Goal: Task Accomplishment & Management: Manage account settings

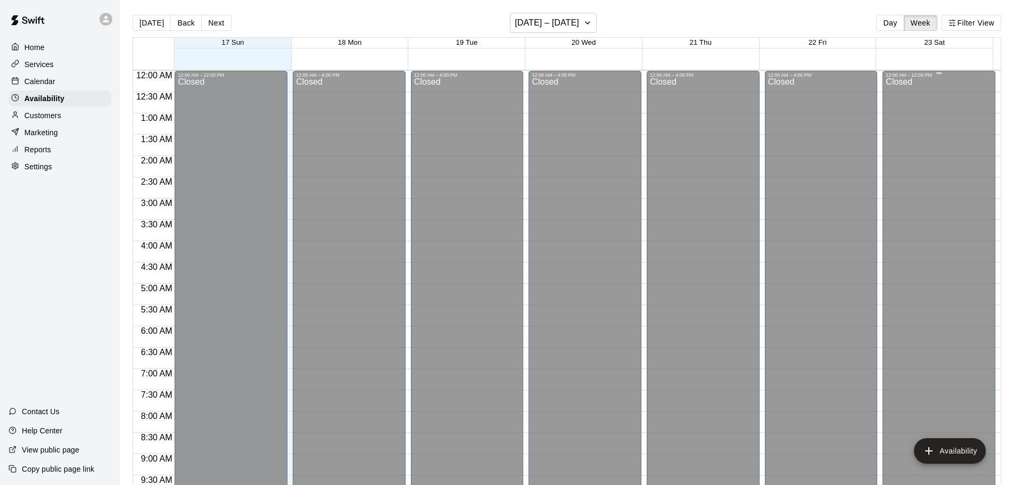
scroll to position [277, 0]
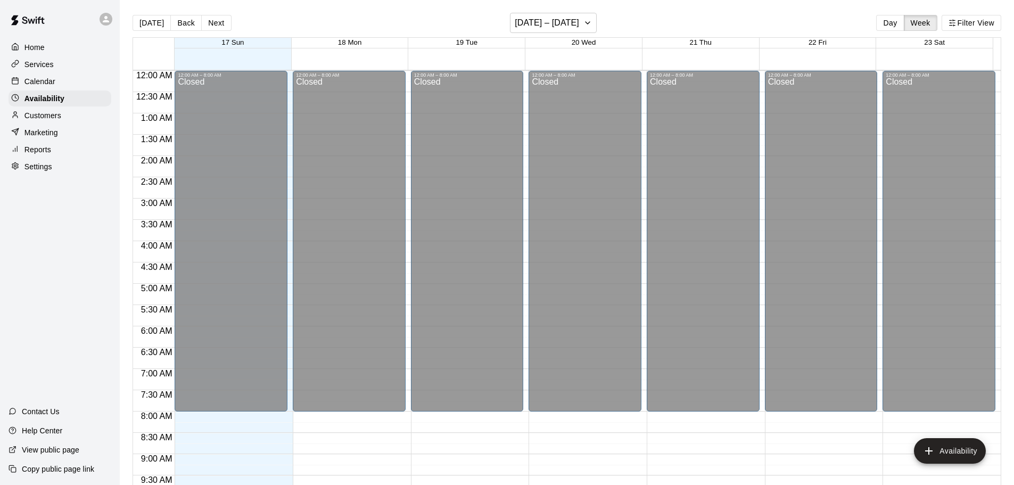
click at [79, 79] on div "Calendar" at bounding box center [60, 81] width 103 height 16
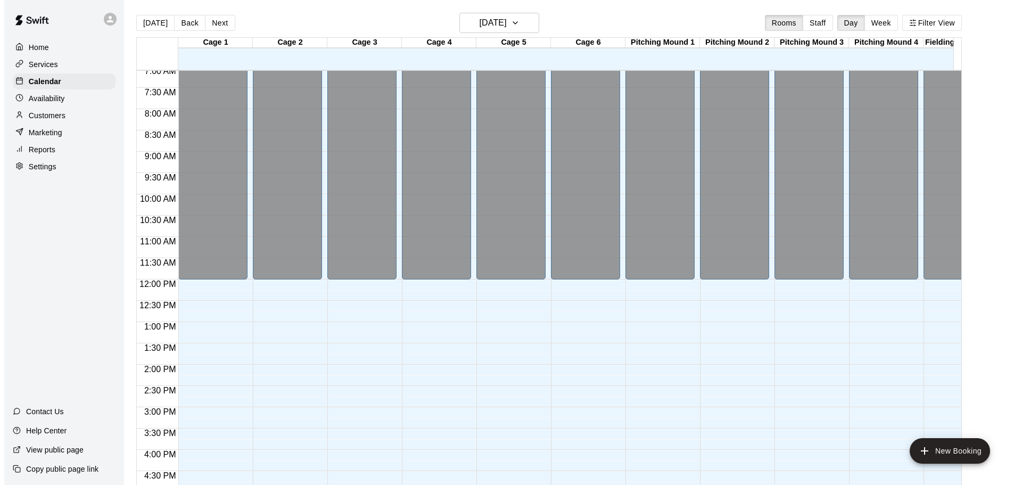
scroll to position [298, 0]
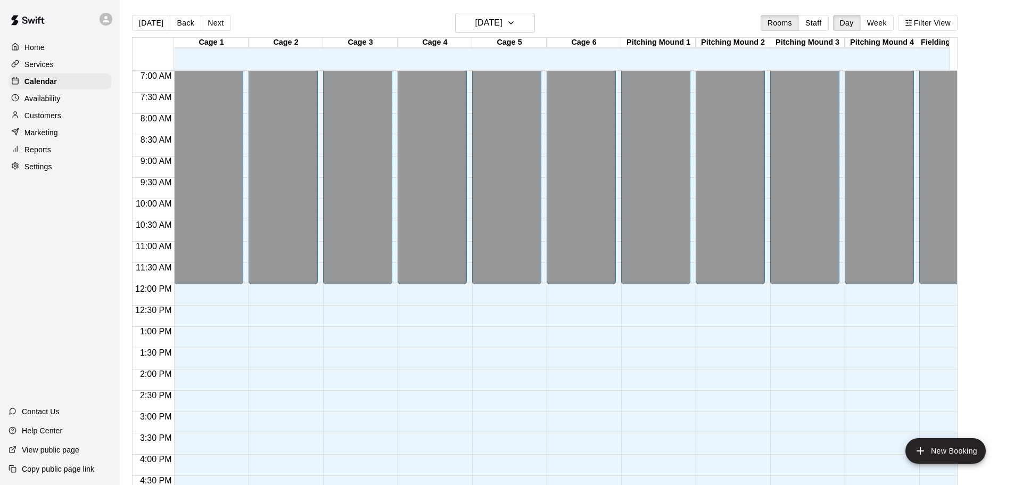
click at [40, 59] on div "Services" at bounding box center [60, 64] width 103 height 16
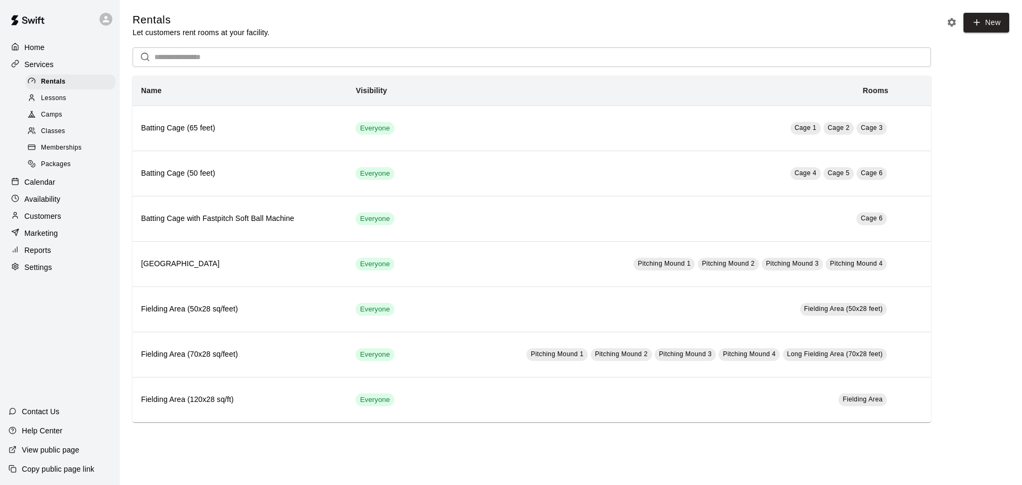
click at [42, 448] on p "View public page" at bounding box center [50, 449] width 57 height 11
click at [108, 15] on icon at bounding box center [106, 19] width 10 height 10
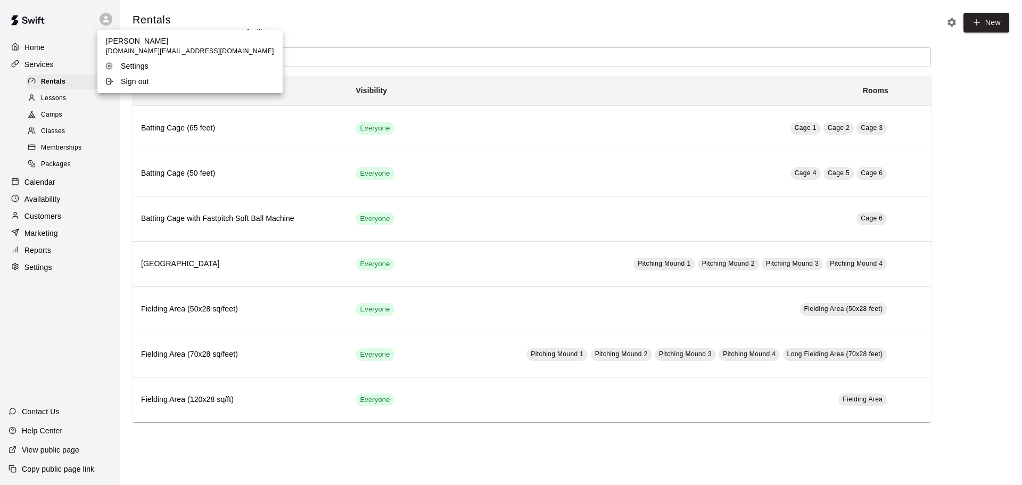
click at [125, 78] on p "Sign out" at bounding box center [135, 81] width 28 height 11
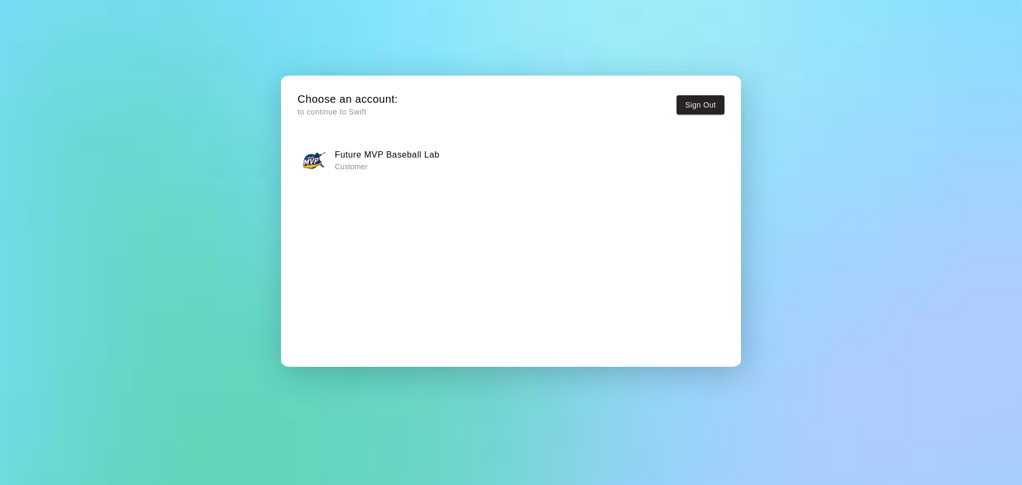
click at [392, 168] on p "Customer" at bounding box center [387, 166] width 105 height 11
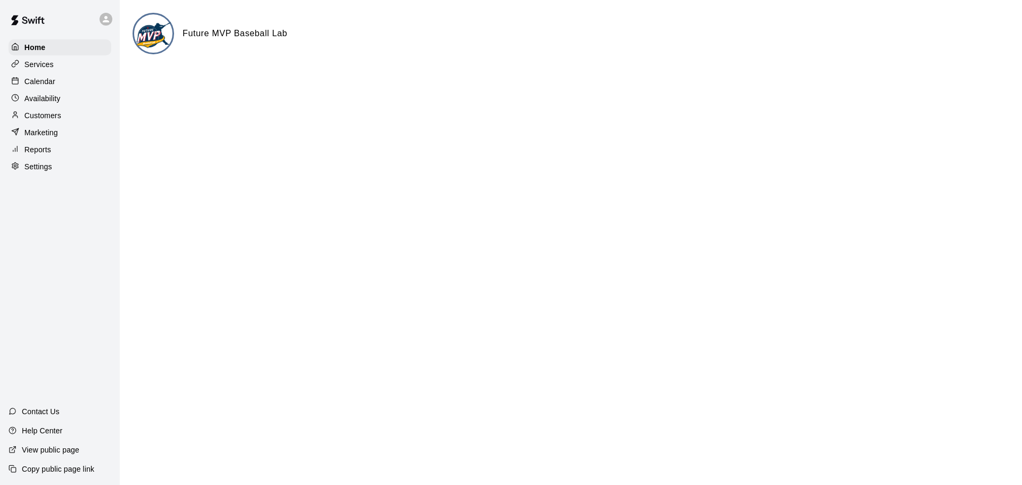
click at [60, 158] on div "Reports" at bounding box center [60, 150] width 103 height 16
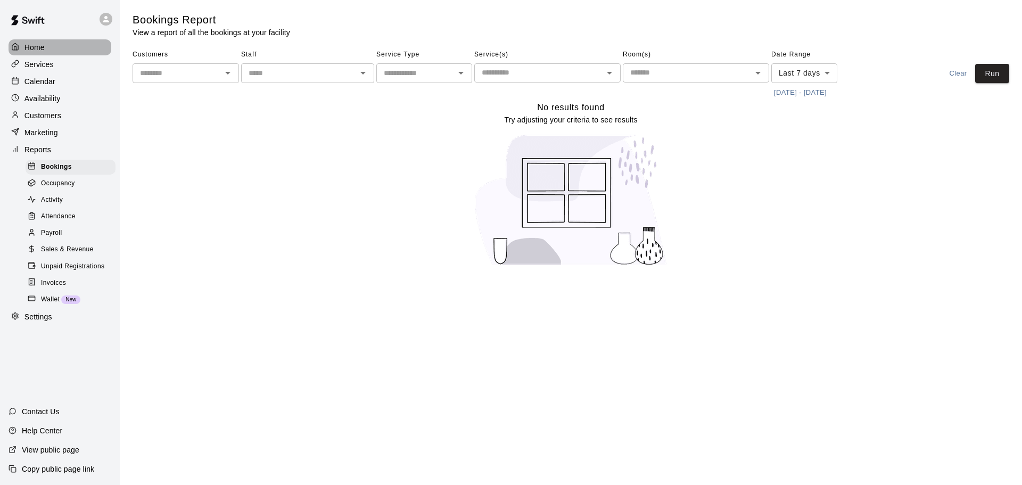
click at [57, 51] on div "Home" at bounding box center [60, 47] width 103 height 16
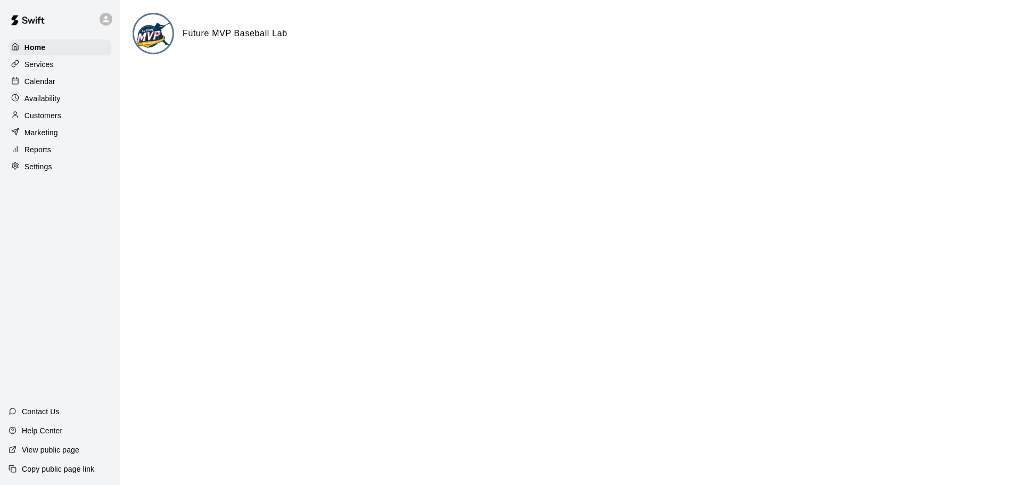
click at [36, 172] on p "Settings" at bounding box center [38, 166] width 28 height 11
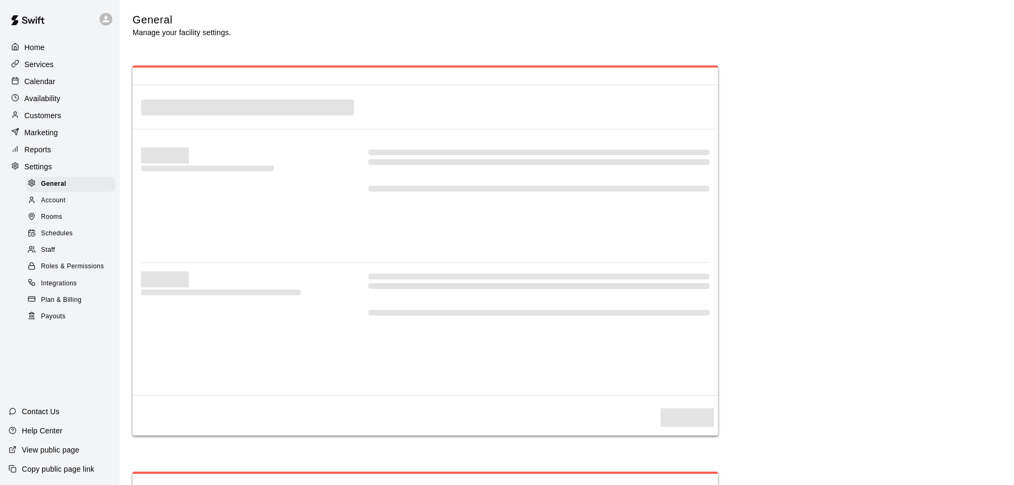
select select "**"
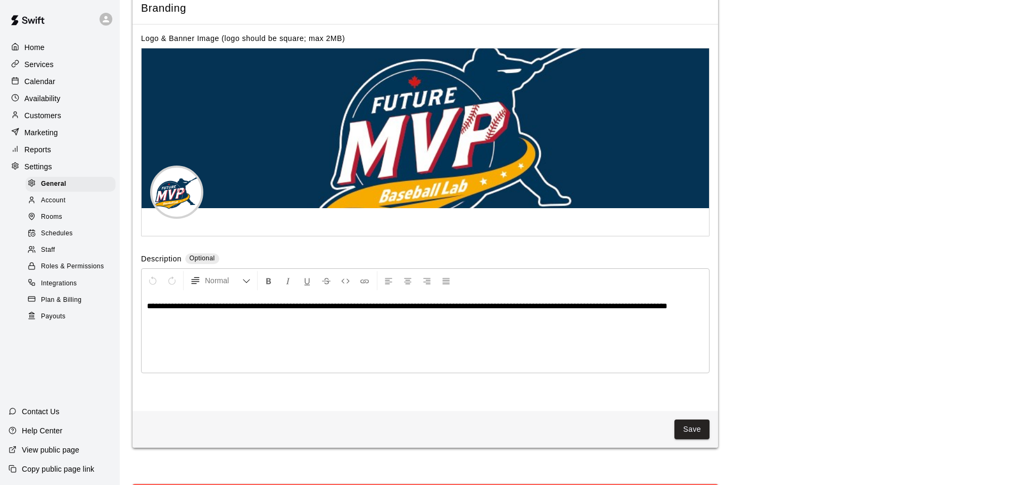
scroll to position [2501, 0]
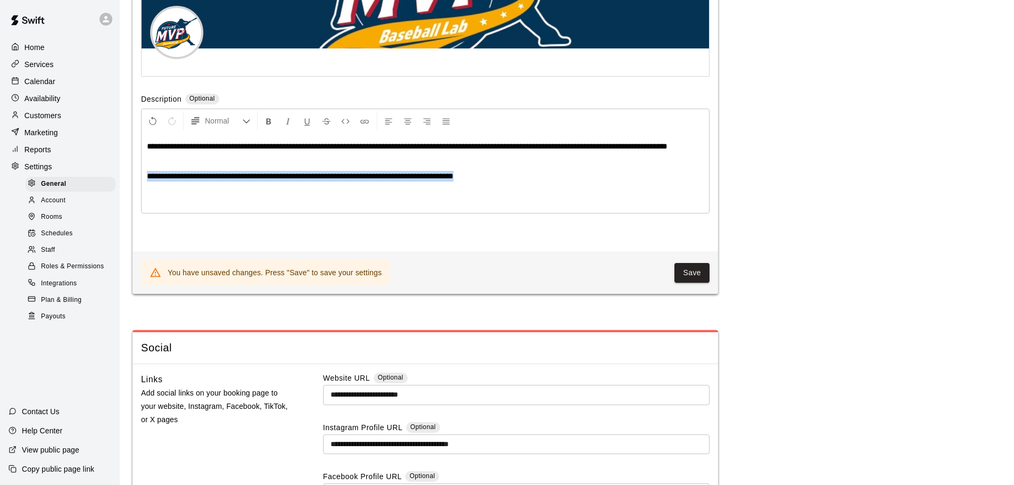
drag, startPoint x: 503, startPoint y: 209, endPoint x: 139, endPoint y: 210, distance: 364.0
click at [139, 210] on div "**********" at bounding box center [425, 58] width 585 height 386
click at [287, 126] on icon "Format Italics" at bounding box center [288, 122] width 10 height 10
click at [272, 126] on icon "Format Bold" at bounding box center [269, 122] width 10 height 10
click at [453, 180] on strong "**********" at bounding box center [300, 176] width 307 height 8
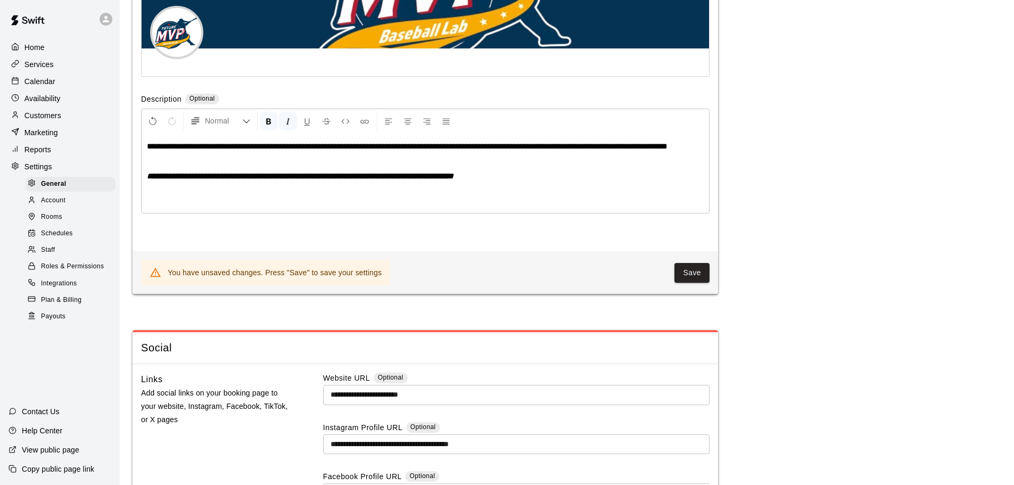
click at [583, 213] on div "**********" at bounding box center [425, 173] width 567 height 80
click at [691, 283] on button "Save" at bounding box center [691, 273] width 35 height 20
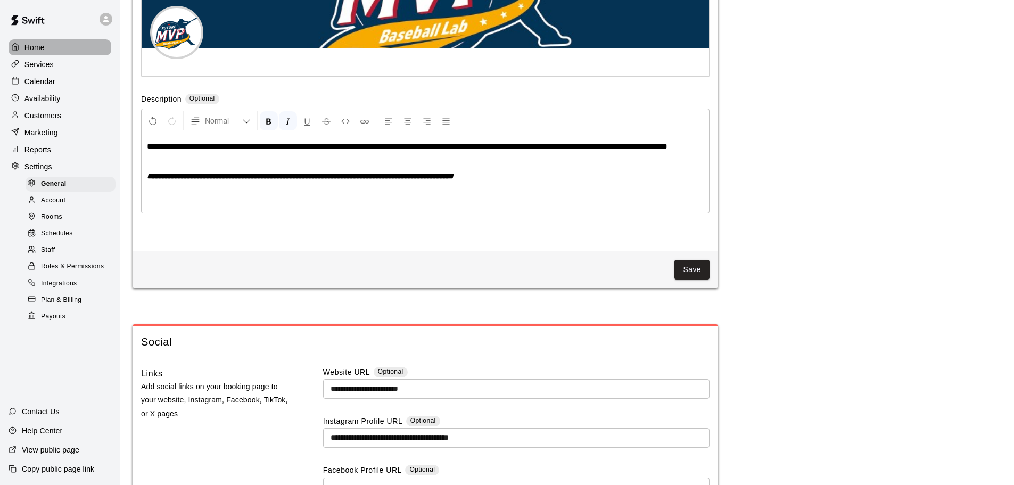
click at [32, 48] on p "Home" at bounding box center [34, 47] width 20 height 11
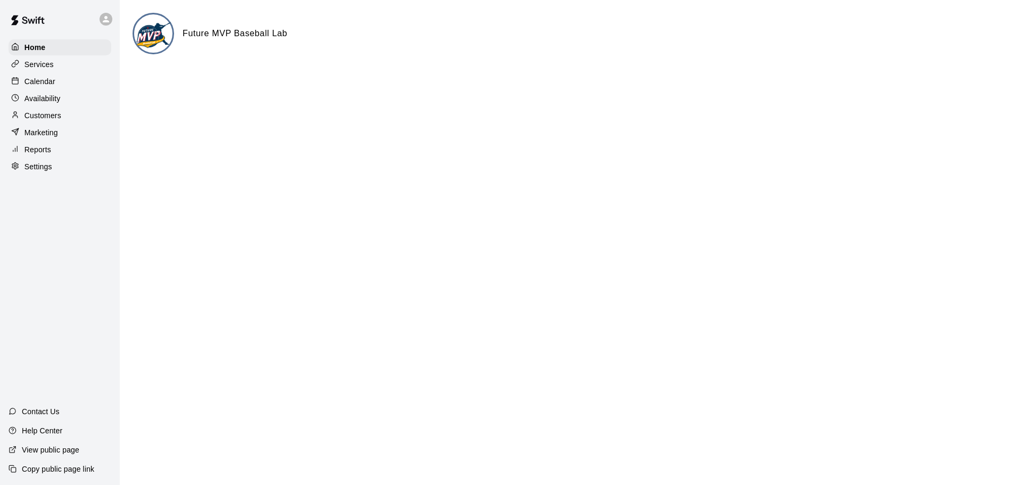
click at [53, 450] on p "View public page" at bounding box center [50, 449] width 57 height 11
click at [31, 172] on p "Settings" at bounding box center [38, 166] width 28 height 11
select select "**"
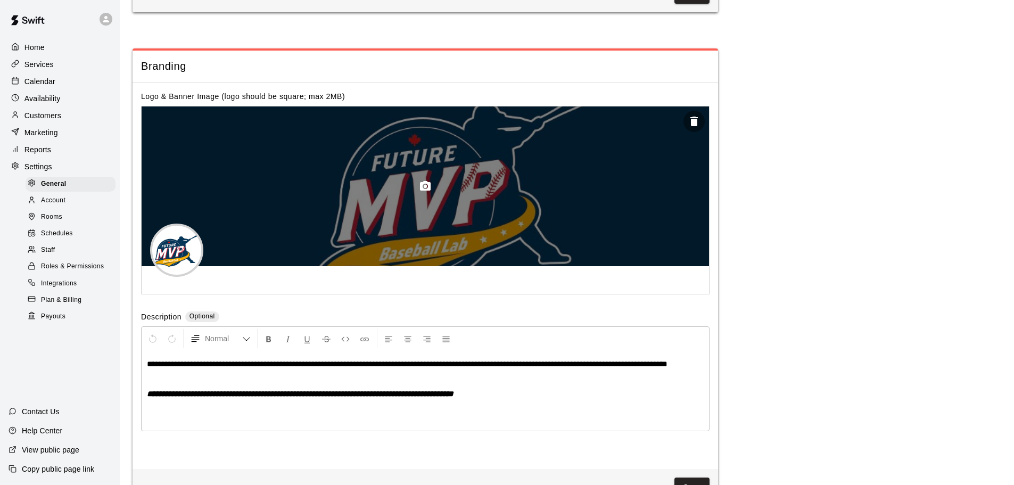
scroll to position [2267, 0]
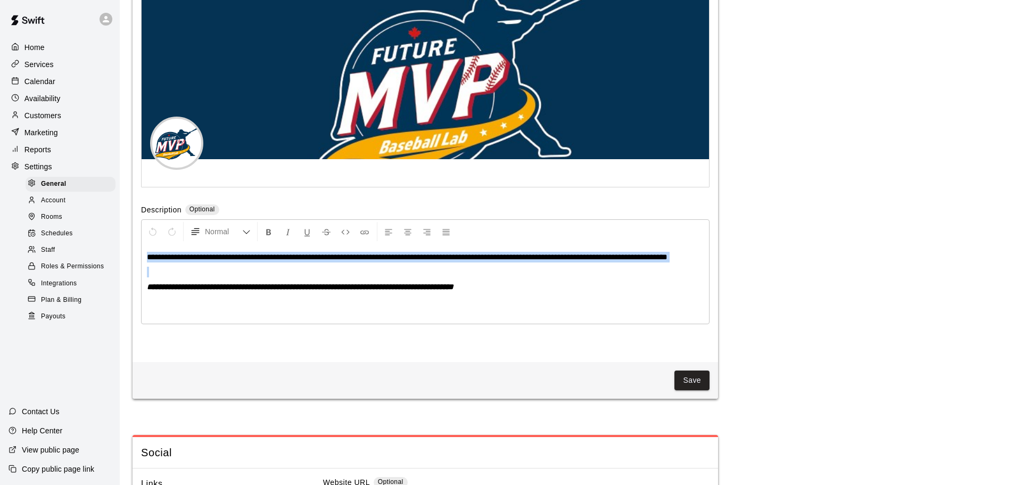
drag, startPoint x: 203, startPoint y: 308, endPoint x: 93, endPoint y: 271, distance: 116.5
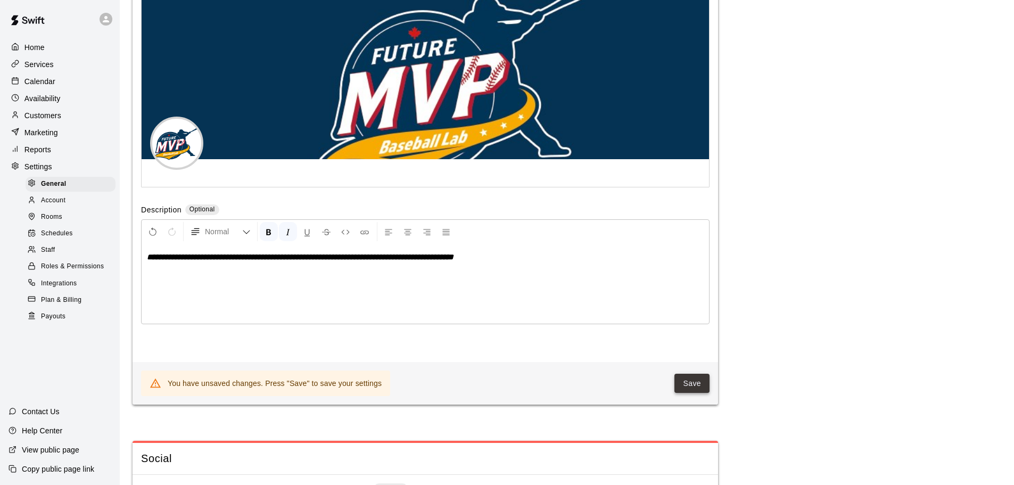
click at [690, 393] on button "Save" at bounding box center [691, 384] width 35 height 20
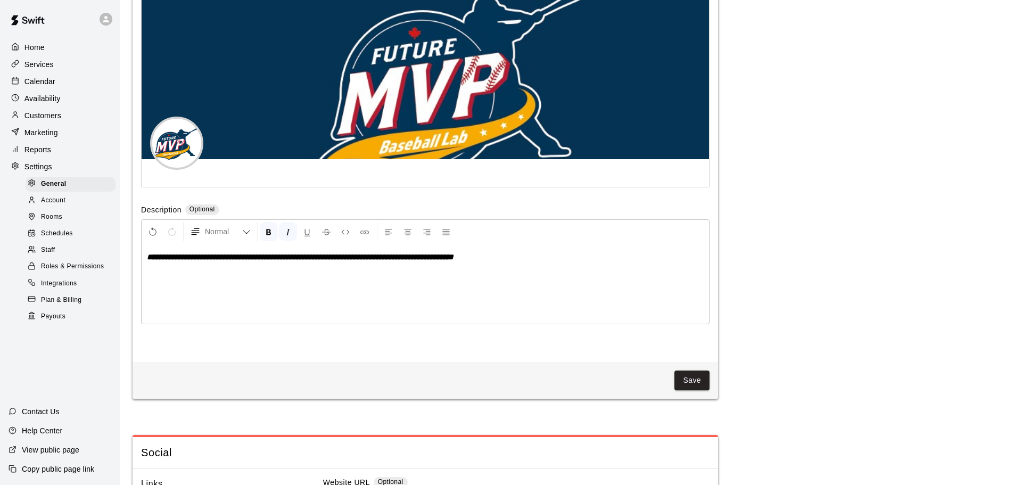
click at [544, 262] on p "**********" at bounding box center [425, 257] width 557 height 11
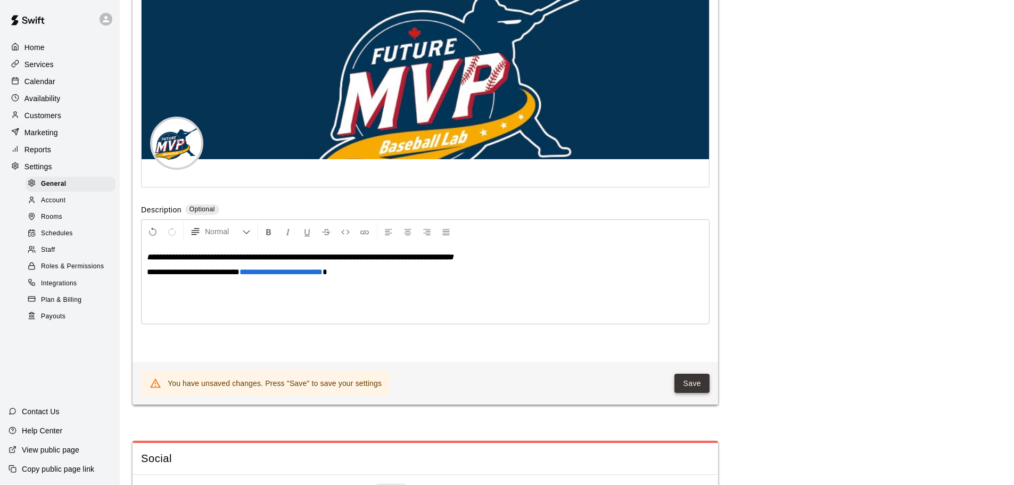
click at [700, 393] on button "Save" at bounding box center [691, 384] width 35 height 20
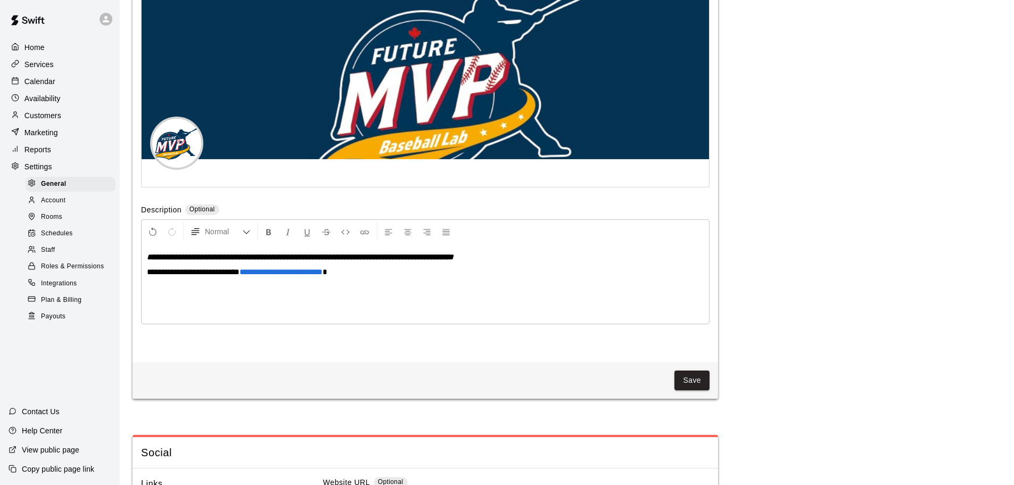
click at [278, 261] on strong "**********" at bounding box center [300, 257] width 307 height 8
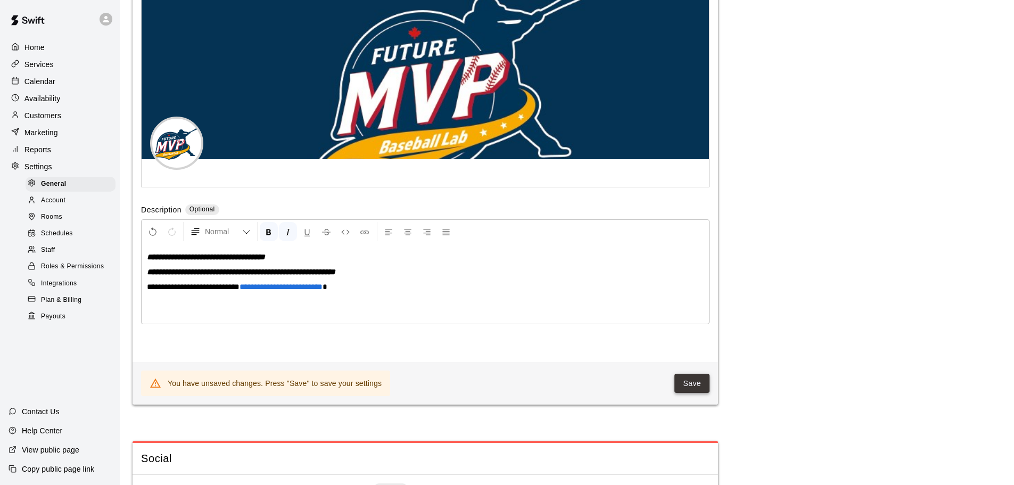
click at [689, 393] on button "Save" at bounding box center [691, 384] width 35 height 20
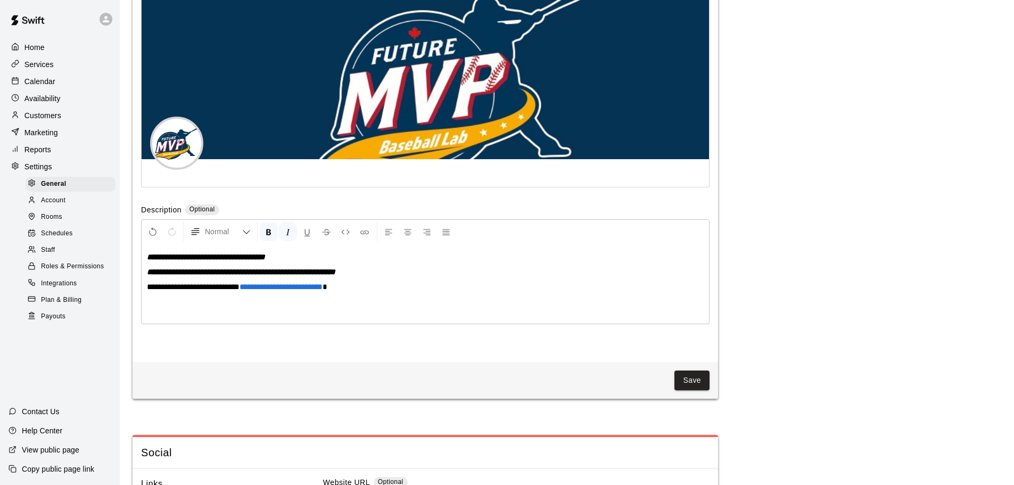
click at [265, 261] on strong "**********" at bounding box center [206, 257] width 118 height 8
click at [691, 390] on button "Save" at bounding box center [691, 380] width 35 height 20
click at [27, 51] on p "Home" at bounding box center [34, 47] width 20 height 11
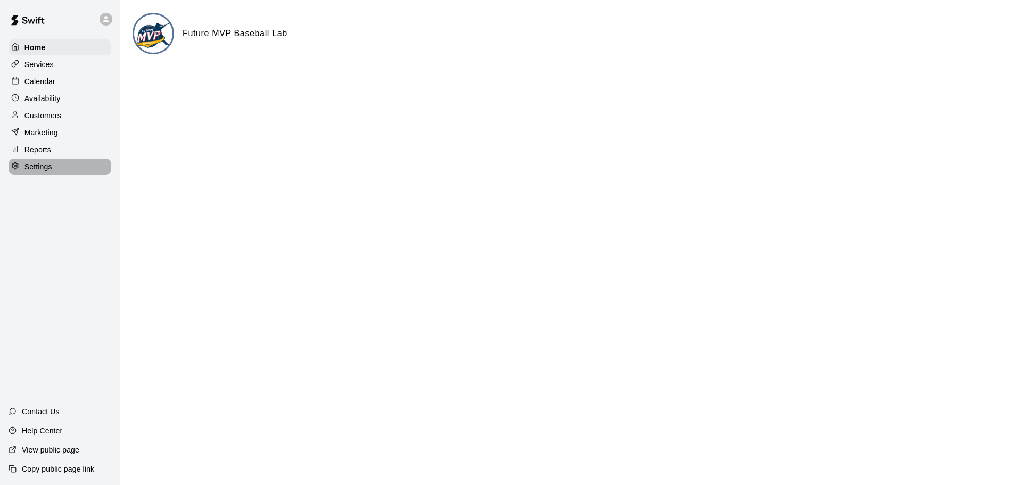
click at [47, 170] on p "Settings" at bounding box center [38, 166] width 28 height 11
select select "**"
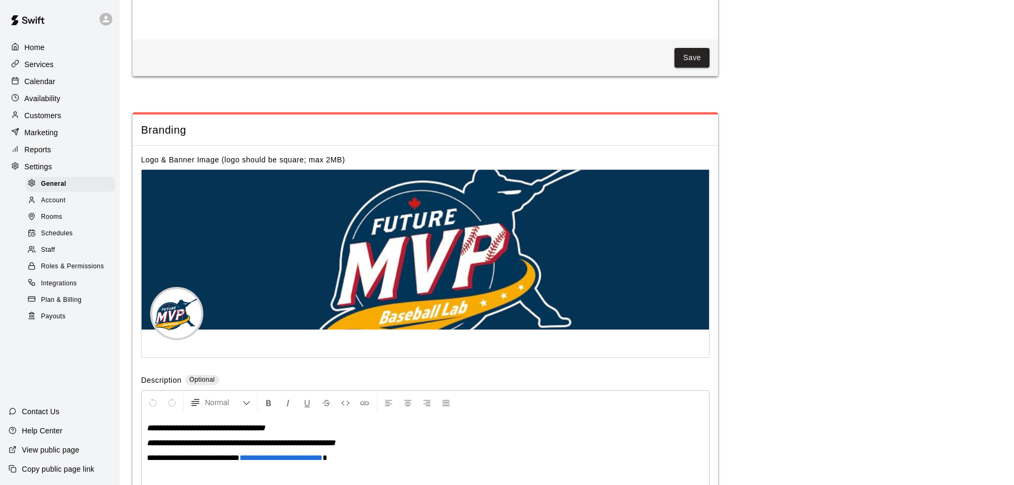
scroll to position [2097, 0]
click at [63, 238] on span "Schedules" at bounding box center [57, 233] width 32 height 11
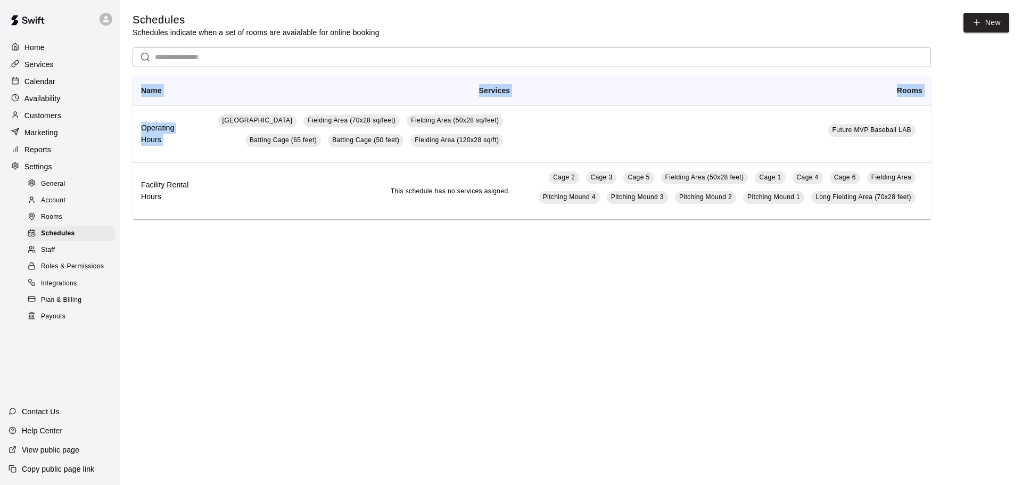
drag, startPoint x: 201, startPoint y: 153, endPoint x: 238, endPoint y: 245, distance: 99.8
click at [238, 245] on main "Schedules Schedules indicate when a set of rooms are avaialable for online book…" at bounding box center [571, 124] width 902 height 249
click at [238, 246] on main "Schedules Schedules indicate when a set of rooms are avaialable for online book…" at bounding box center [571, 124] width 902 height 249
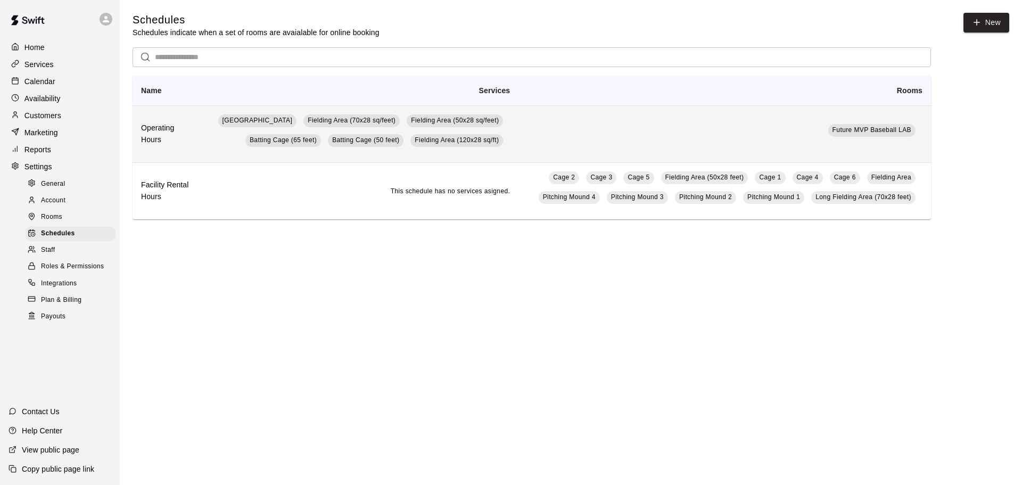
click at [212, 143] on td "Pitching Mound Fielding Area (70x28 sq/feet) Fielding Area (50x28 sq/feet) Batt…" at bounding box center [359, 133] width 320 height 57
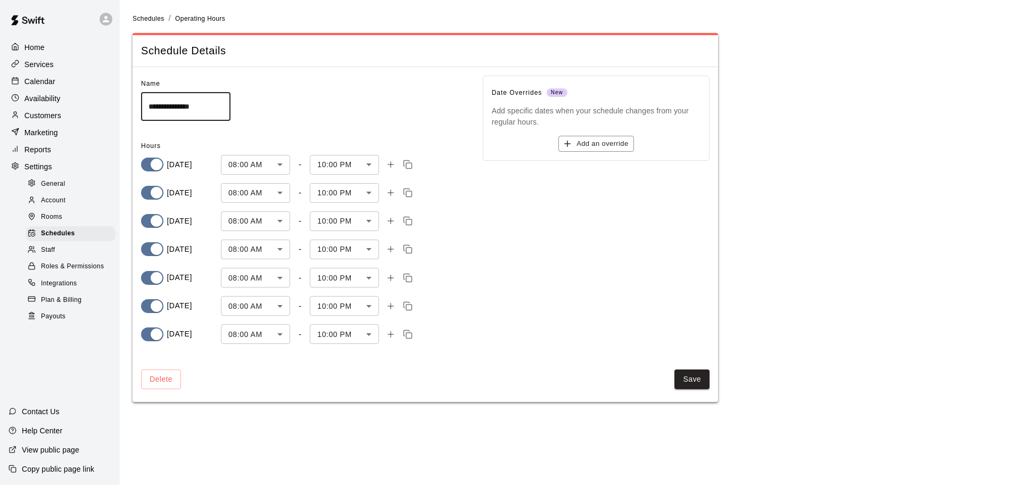
click at [282, 165] on body "**********" at bounding box center [511, 207] width 1022 height 415
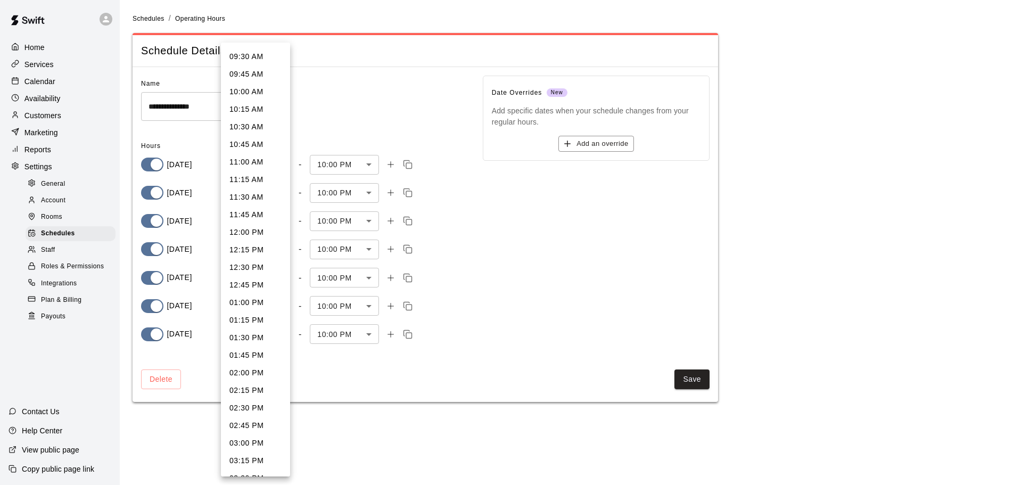
scroll to position [731, 0]
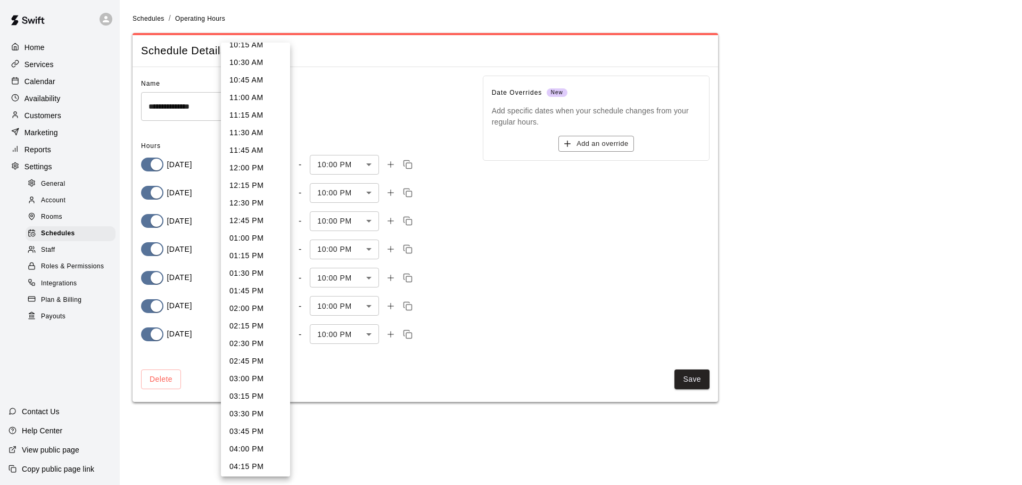
click at [261, 375] on li "03:00 PM" at bounding box center [255, 379] width 69 height 18
type input "***"
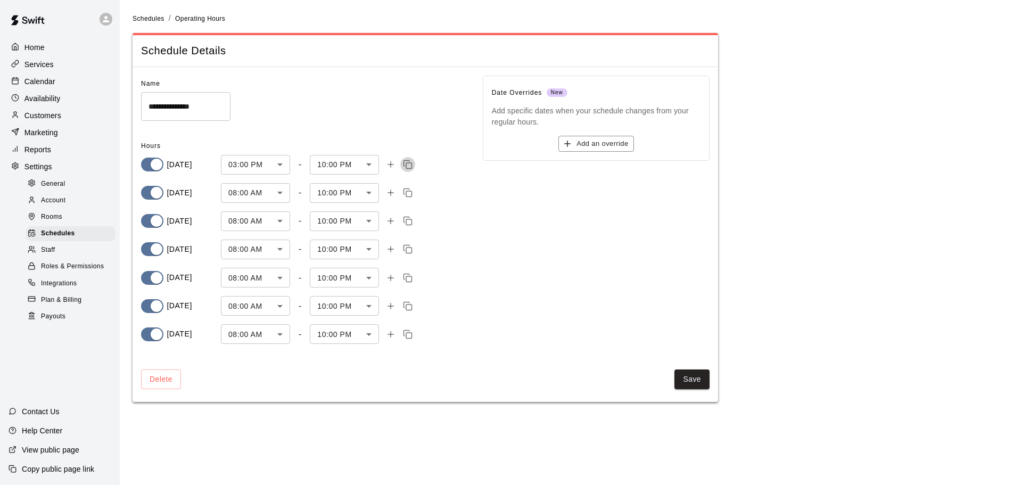
click at [410, 168] on icon "Copy time" at bounding box center [408, 165] width 10 height 10
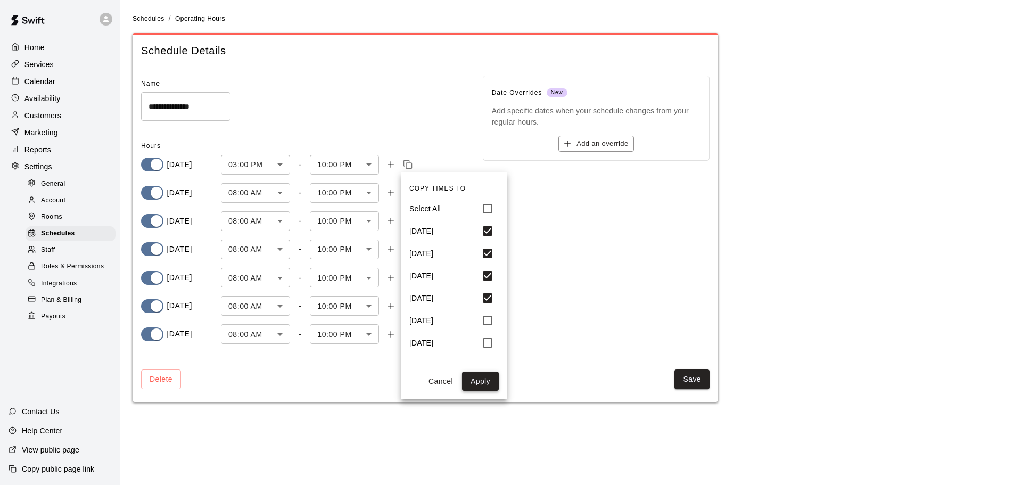
click at [482, 383] on button "Apply" at bounding box center [480, 381] width 37 height 20
type input "***"
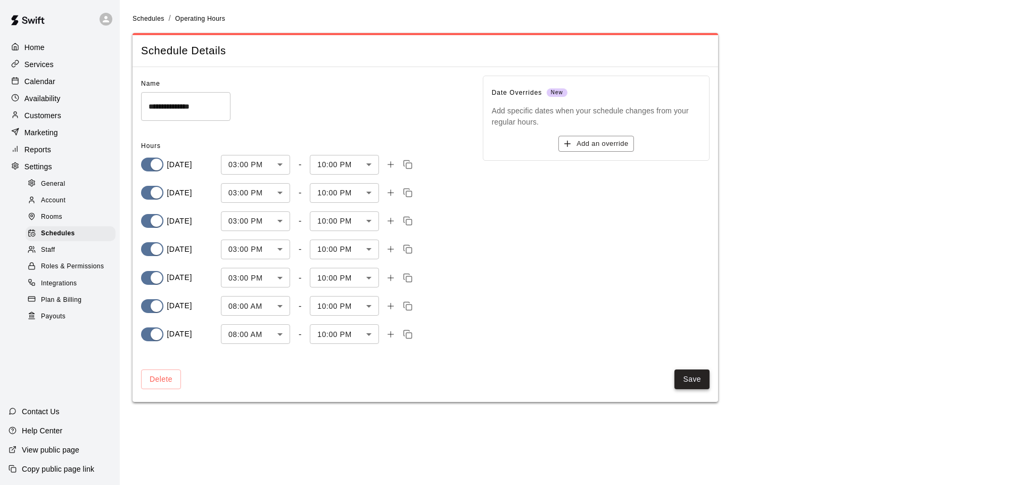
click at [696, 381] on button "Save" at bounding box center [691, 379] width 35 height 20
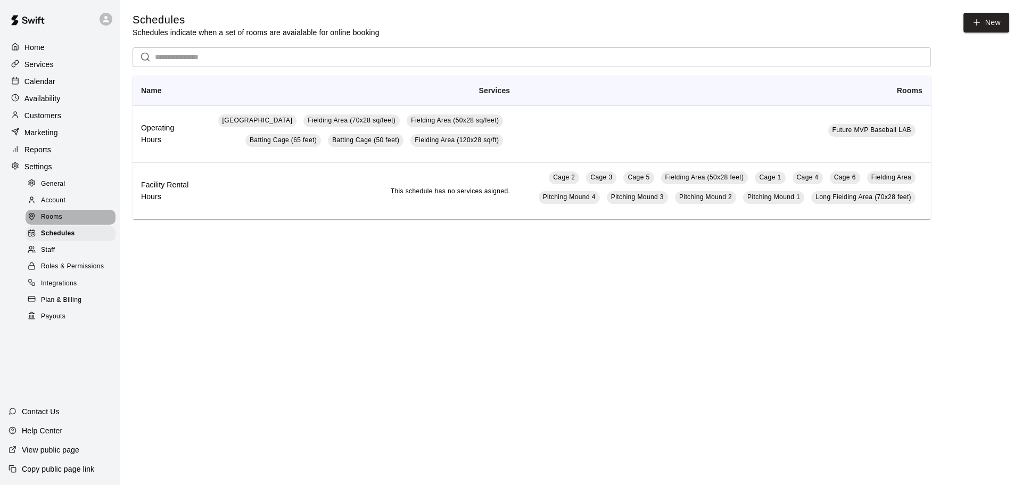
click at [56, 221] on span "Rooms" at bounding box center [51, 217] width 21 height 11
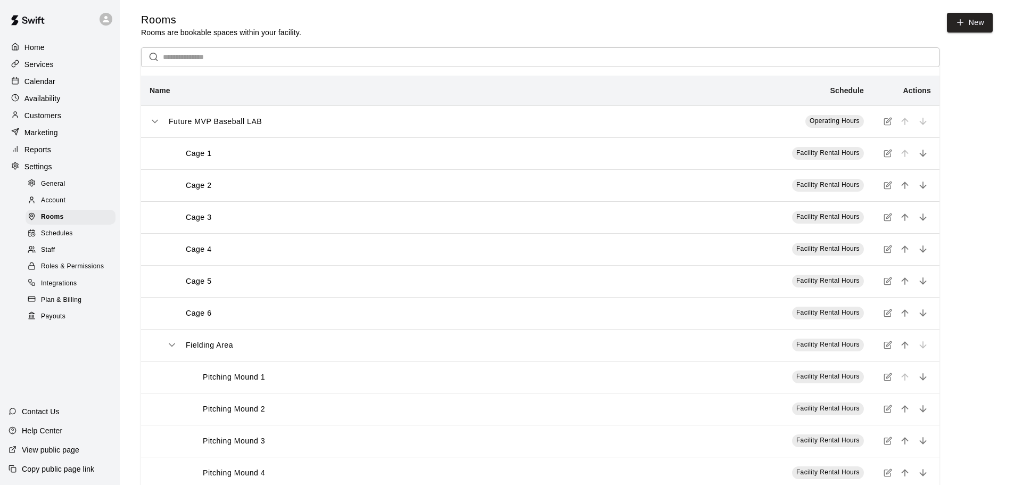
click at [59, 206] on span "Account" at bounding box center [53, 200] width 24 height 11
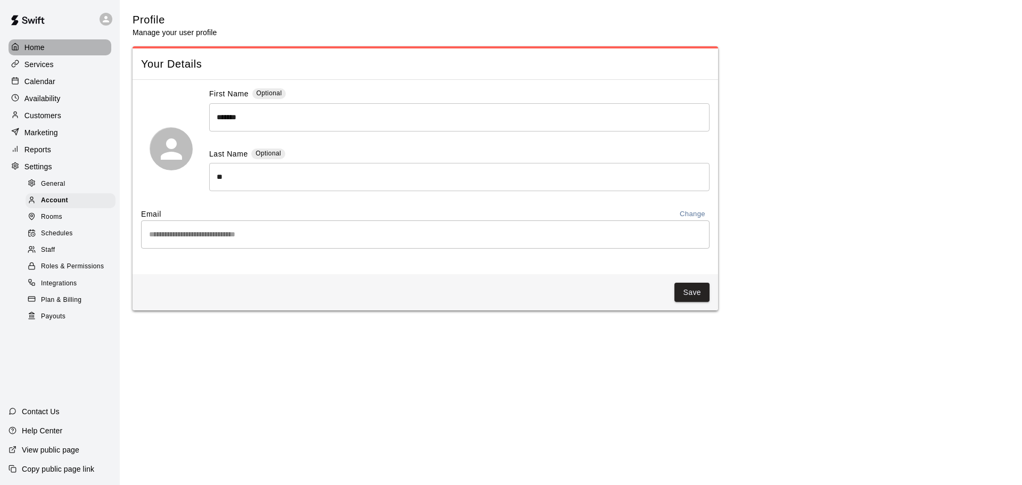
click at [39, 46] on p "Home" at bounding box center [34, 47] width 20 height 11
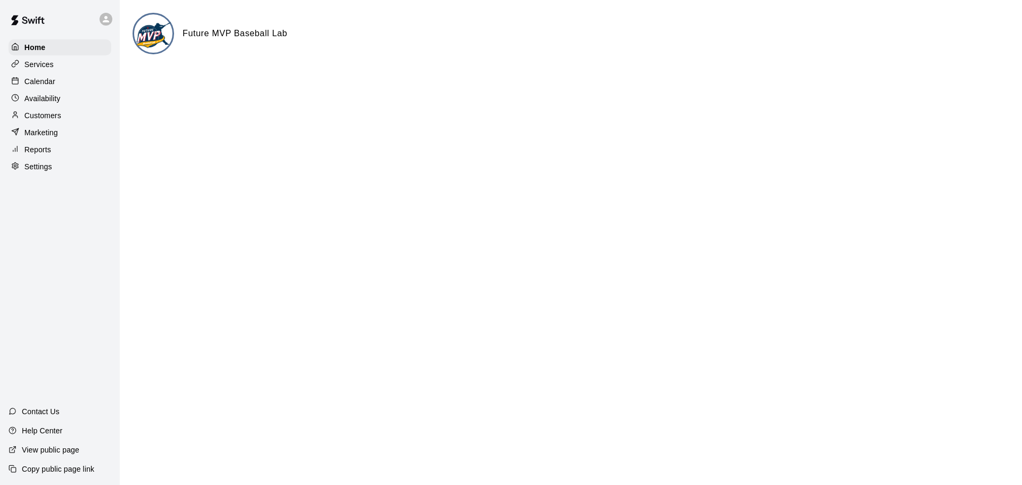
click at [49, 445] on p "View public page" at bounding box center [50, 449] width 57 height 11
click at [99, 19] on div at bounding box center [108, 19] width 22 height 21
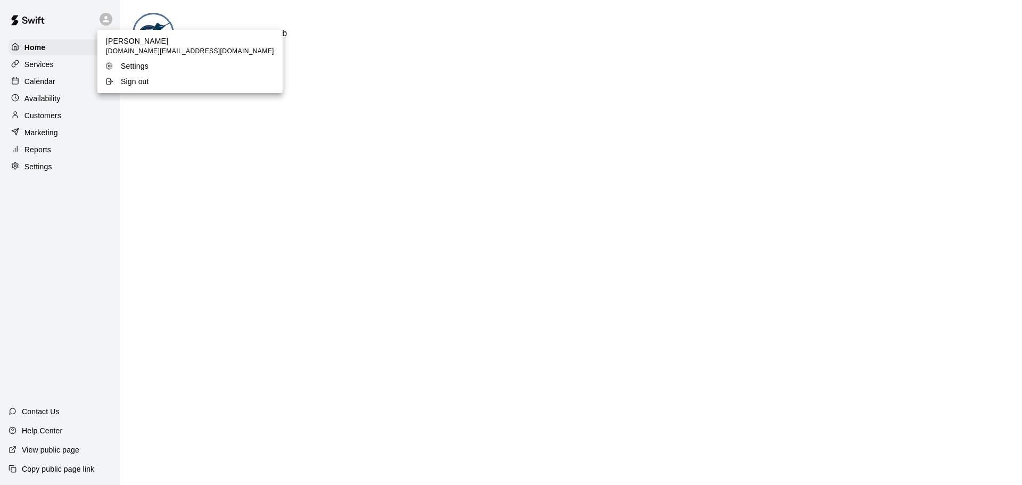
click at [137, 84] on p "Sign out" at bounding box center [135, 81] width 28 height 11
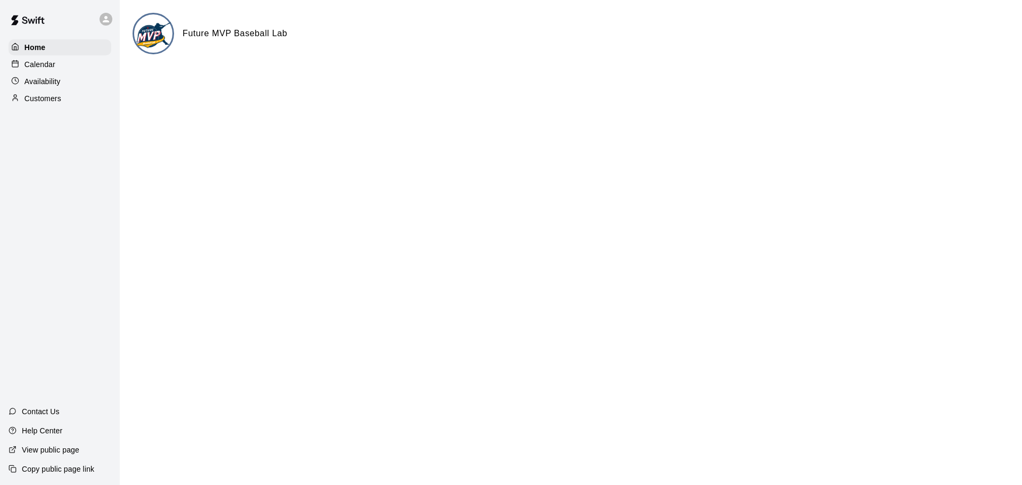
click at [63, 106] on div "Customers" at bounding box center [60, 98] width 103 height 16
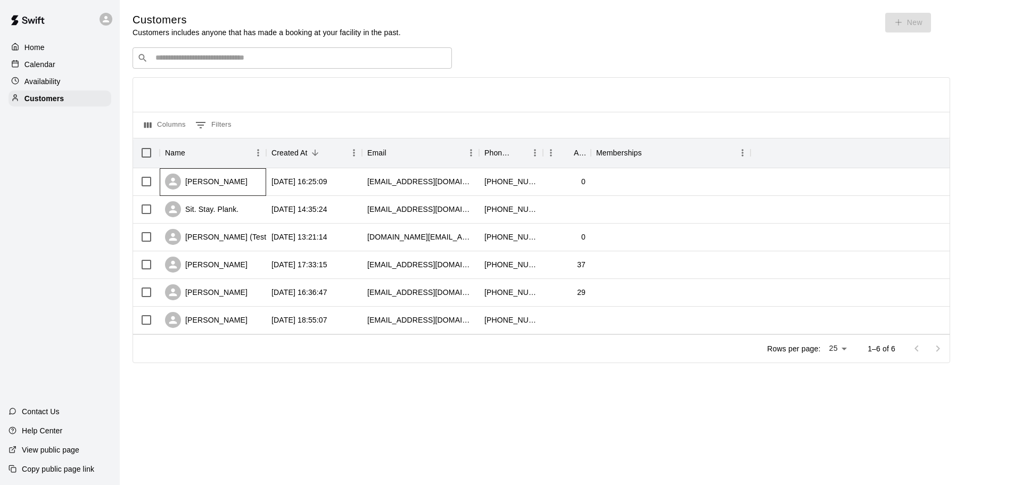
click at [203, 189] on div "[PERSON_NAME]" at bounding box center [206, 182] width 82 height 16
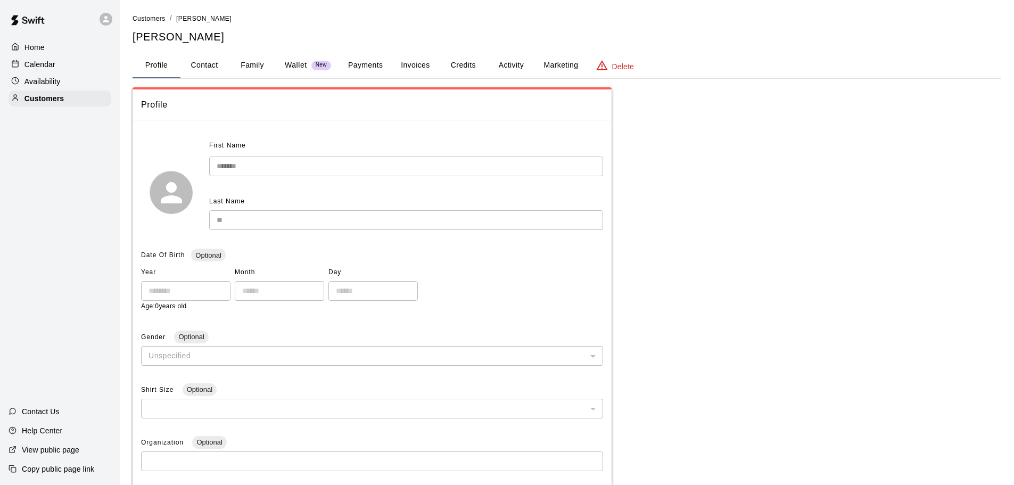
click at [466, 67] on button "Credits" at bounding box center [463, 66] width 48 height 26
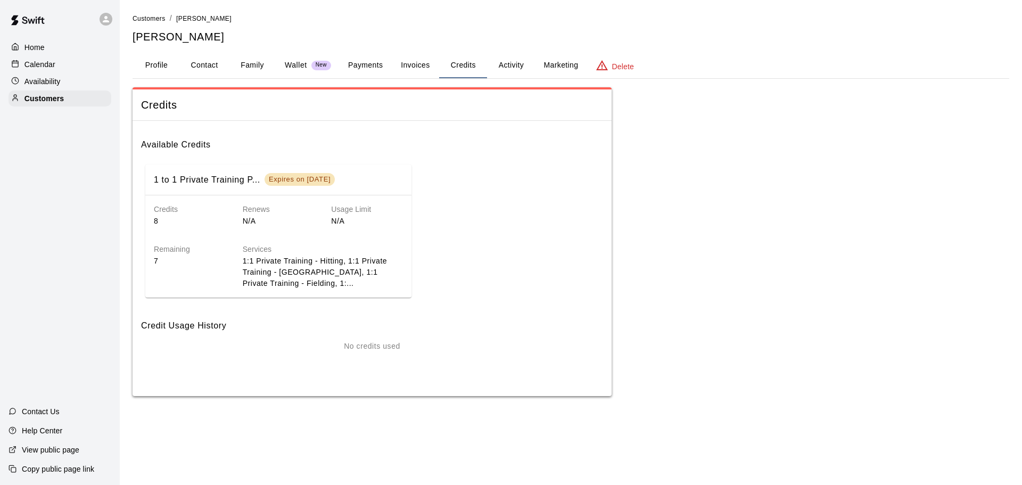
click at [506, 63] on button "Activity" at bounding box center [511, 66] width 48 height 26
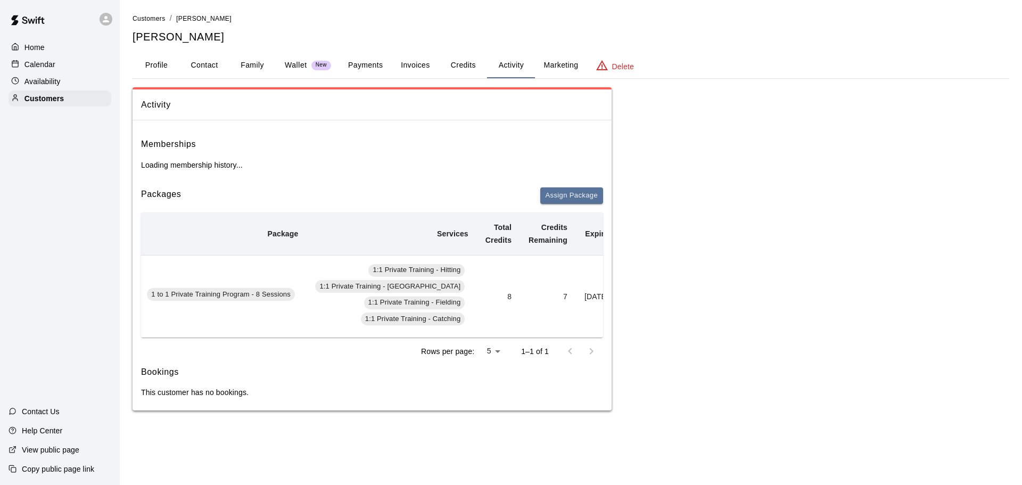
scroll to position [0, 104]
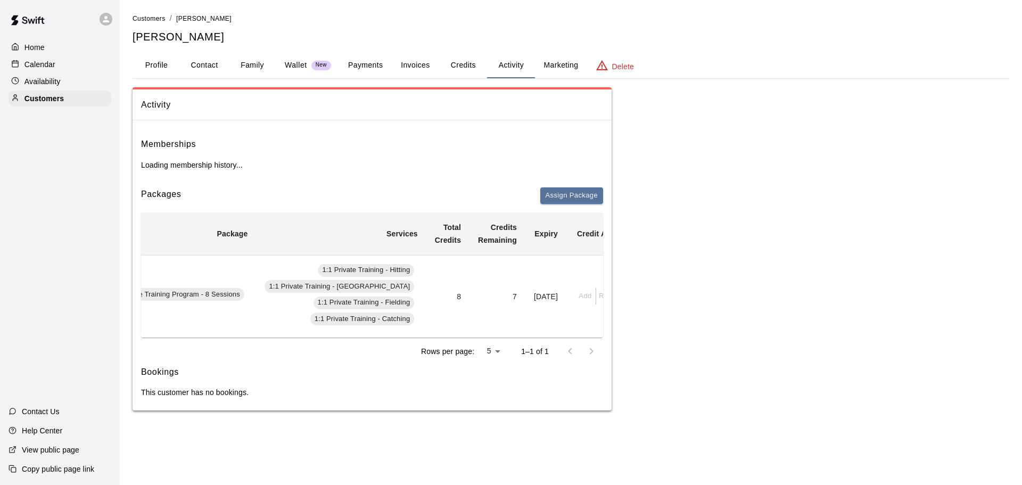
click at [575, 295] on div "Add Redeem" at bounding box center [602, 296] width 54 height 16
click at [584, 294] on div "Add Redeem" at bounding box center [602, 296] width 54 height 16
click at [577, 236] on b "Credit Actions" at bounding box center [603, 233] width 52 height 9
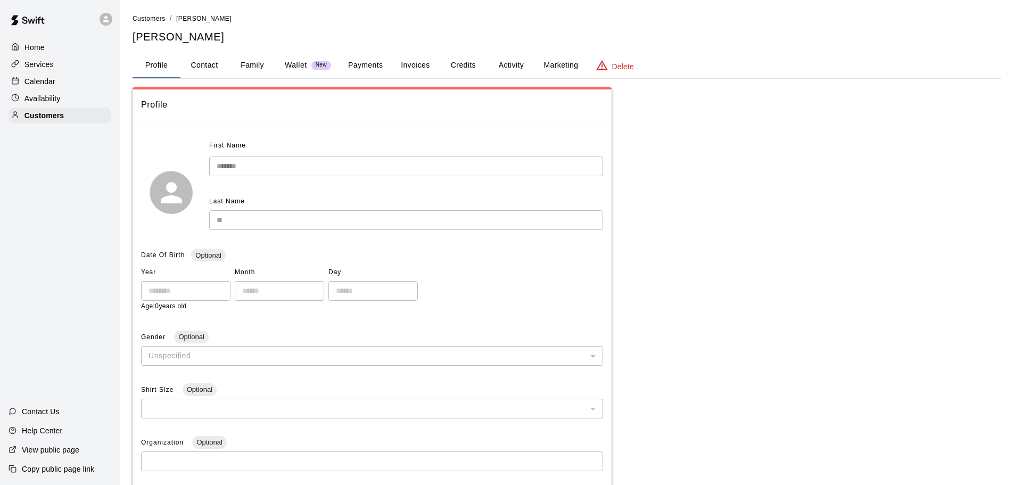
click at [516, 67] on button "Activity" at bounding box center [511, 66] width 48 height 26
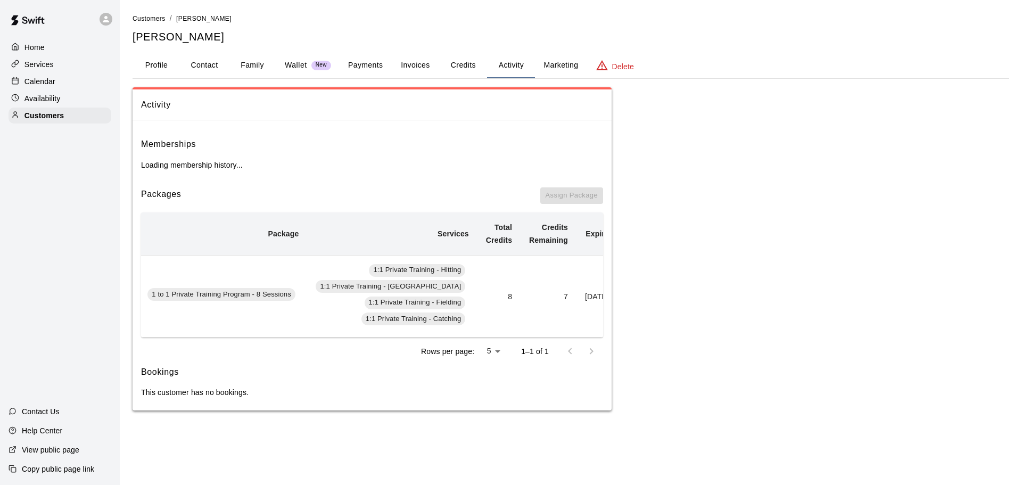
scroll to position [0, 104]
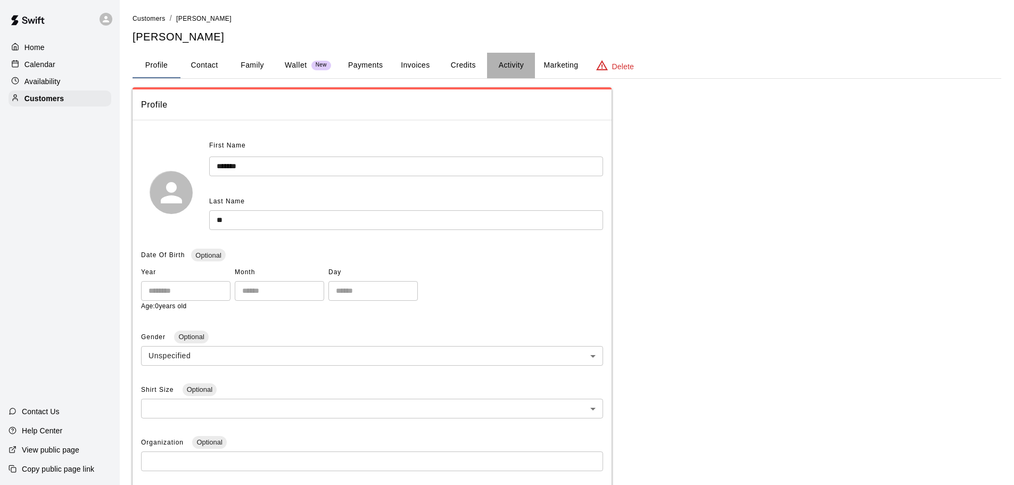
click at [513, 69] on button "Activity" at bounding box center [511, 66] width 48 height 26
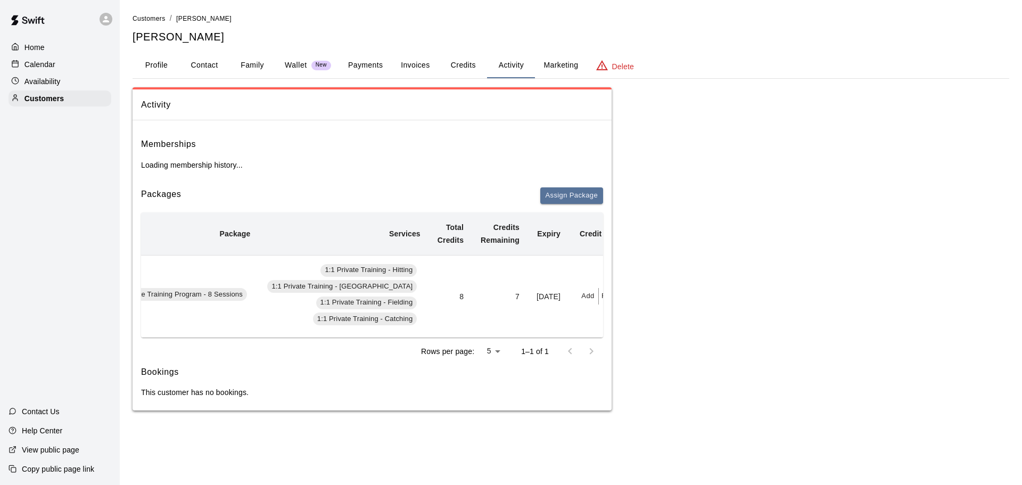
scroll to position [0, 104]
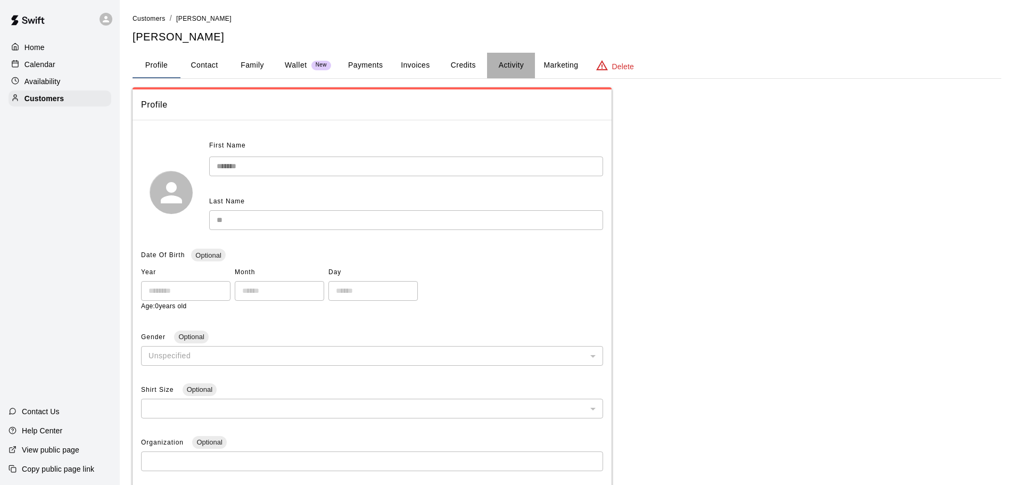
click at [513, 64] on button "Activity" at bounding box center [511, 66] width 48 height 26
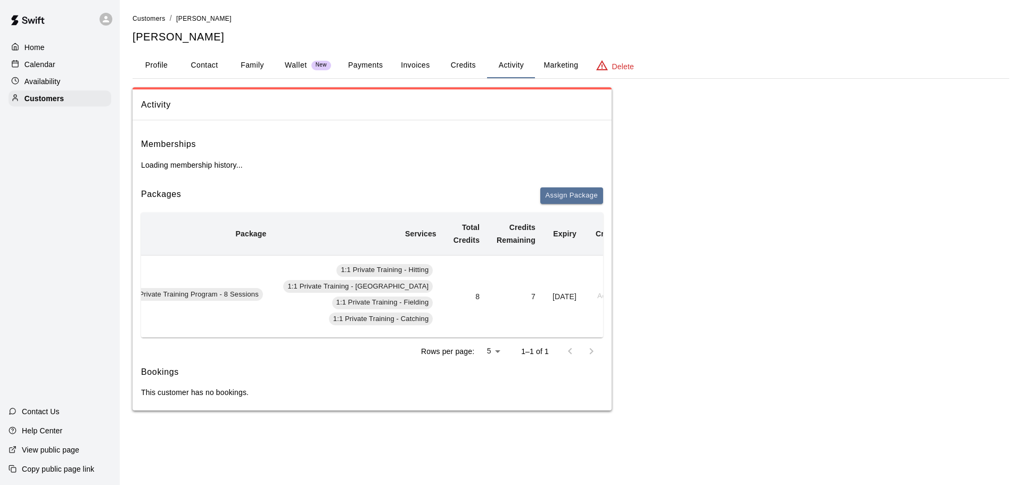
scroll to position [0, 104]
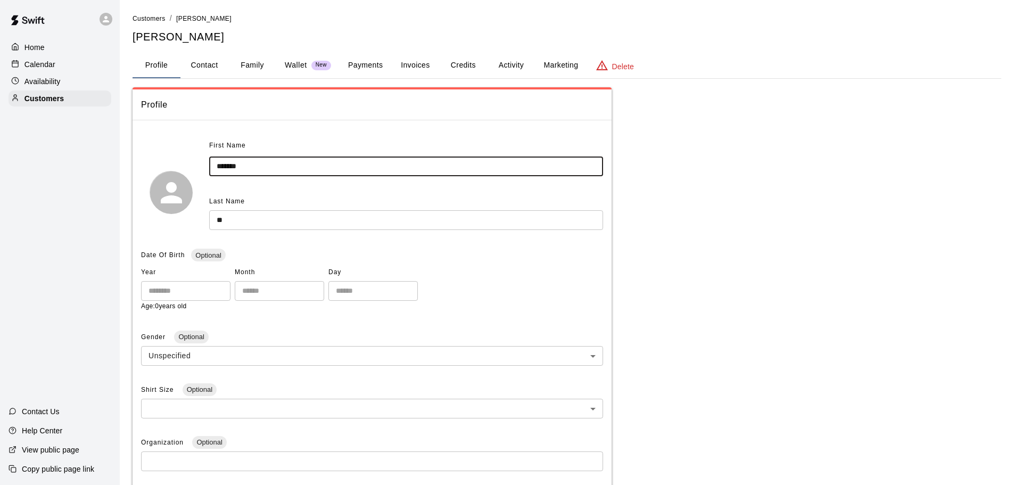
click at [313, 160] on input "*******" at bounding box center [406, 166] width 394 height 20
click at [503, 61] on button "Activity" at bounding box center [511, 66] width 48 height 26
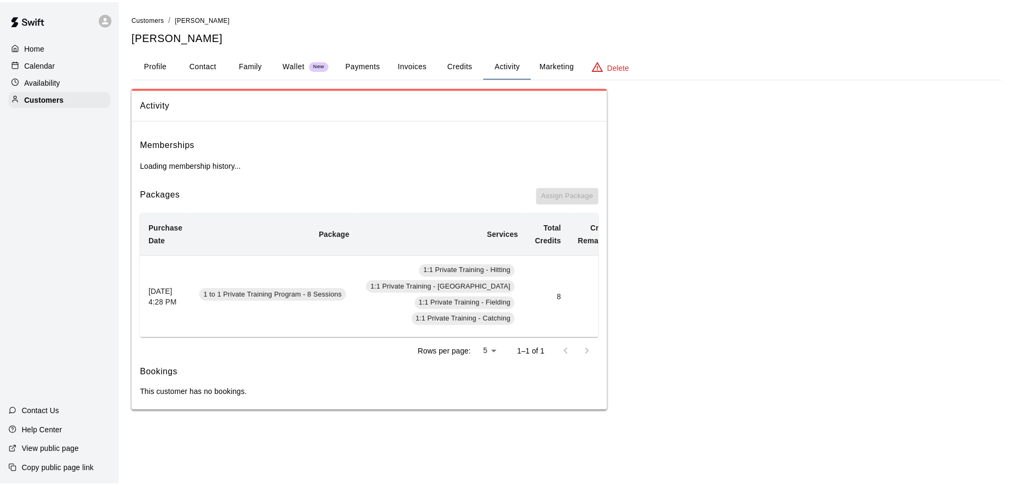
scroll to position [0, 104]
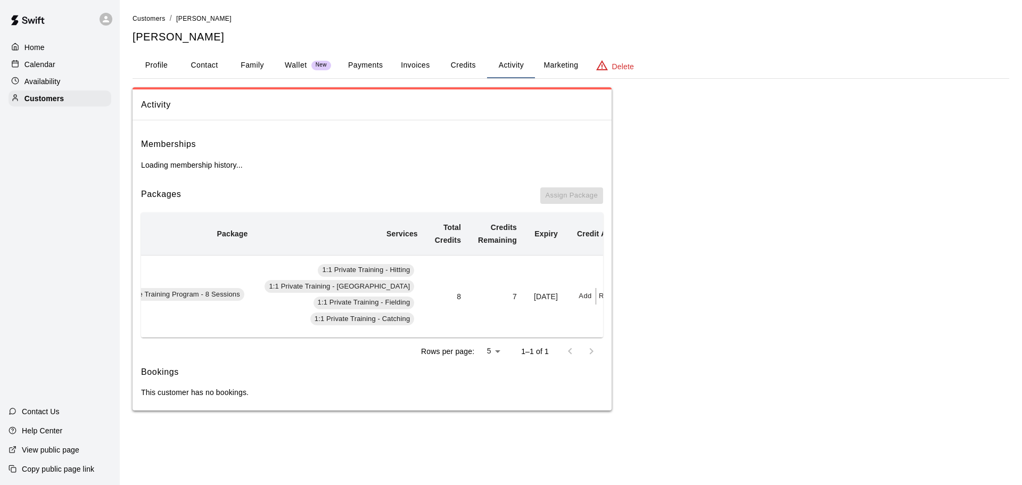
click at [165, 71] on button "Profile" at bounding box center [157, 66] width 48 height 26
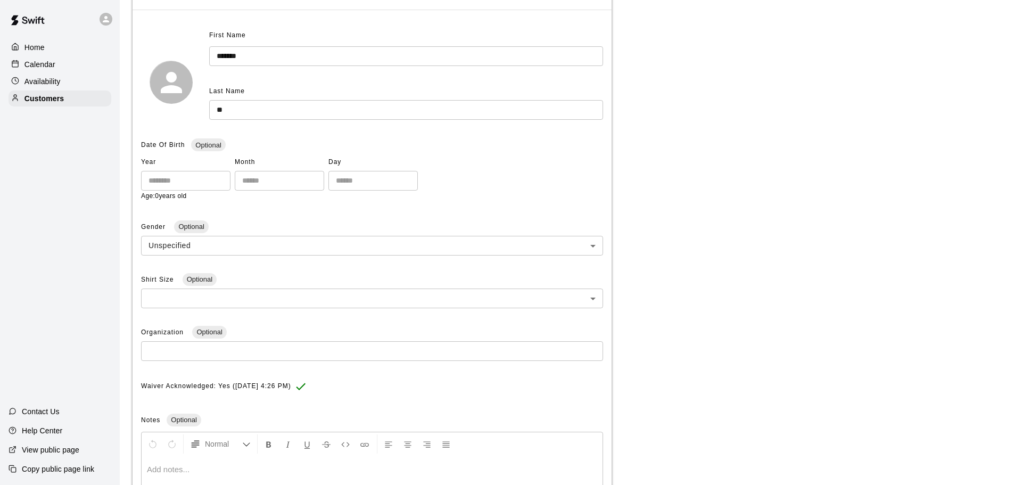
scroll to position [0, 0]
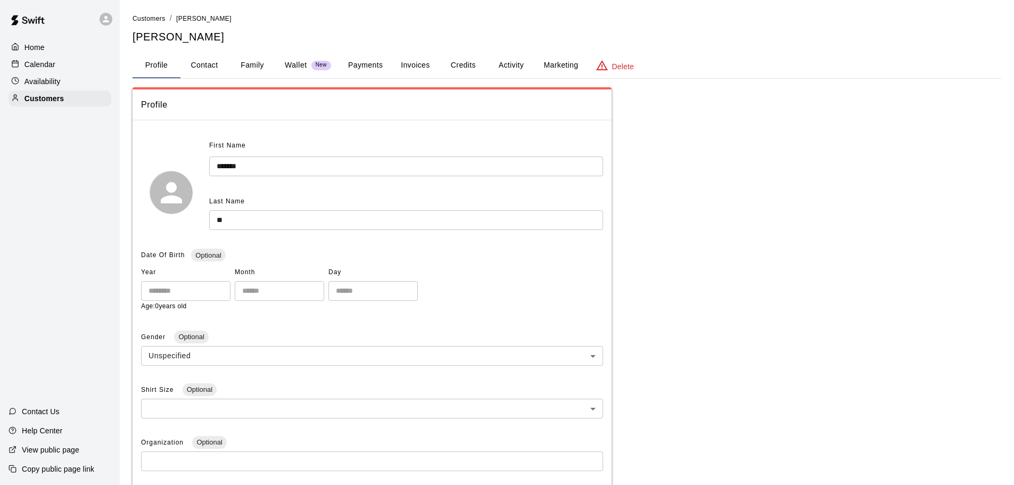
click at [215, 64] on button "Contact" at bounding box center [204, 66] width 48 height 26
select select "**"
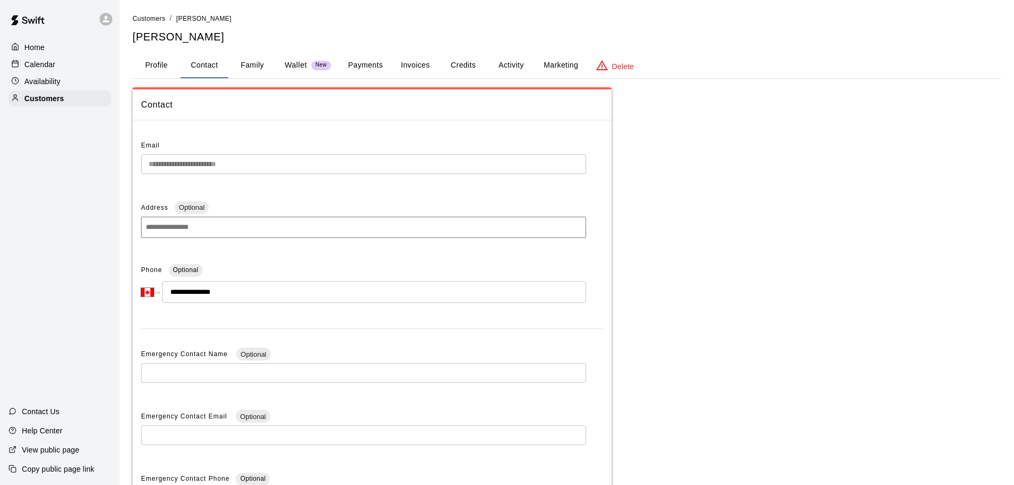
click at [225, 64] on button "Contact" at bounding box center [204, 66] width 48 height 26
click at [285, 65] on p "Wallet" at bounding box center [296, 65] width 22 height 11
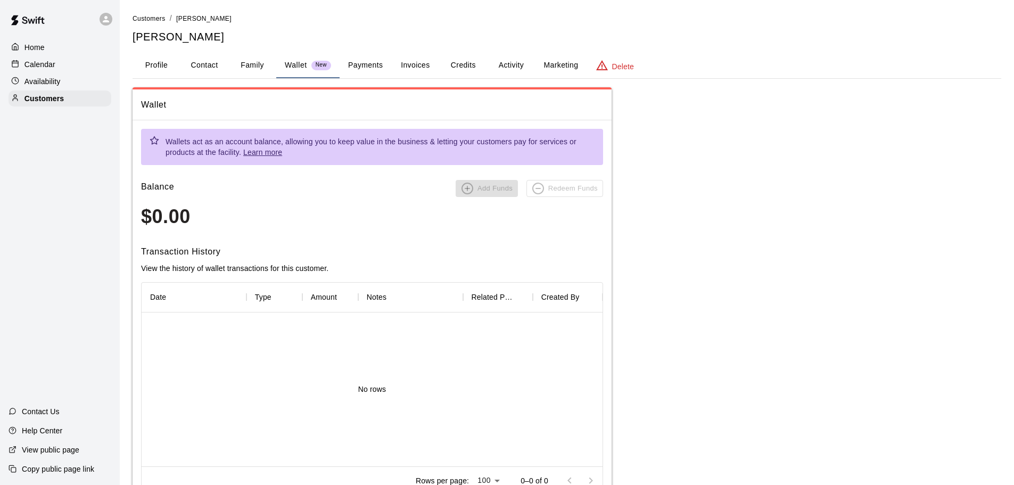
click at [357, 65] on button "Payments" at bounding box center [366, 66] width 52 height 26
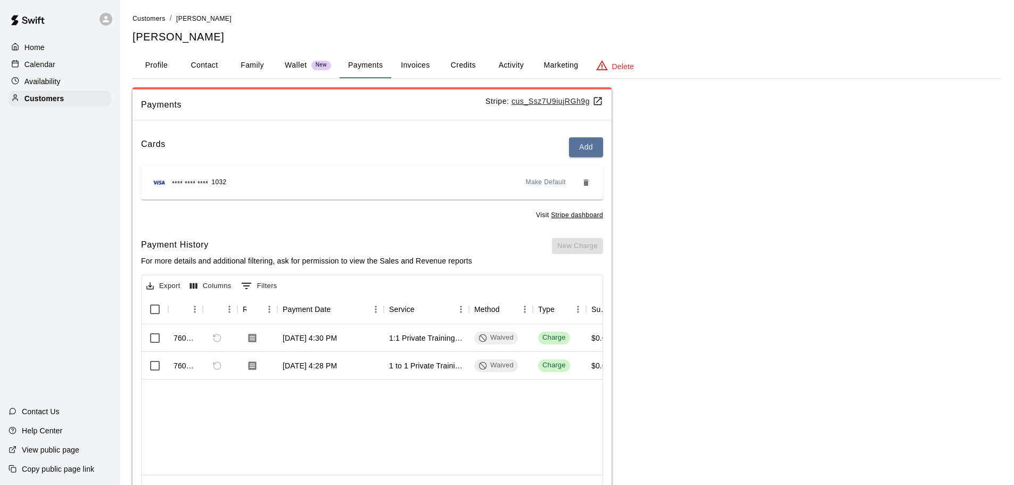
click at [500, 62] on button "Activity" at bounding box center [511, 66] width 48 height 26
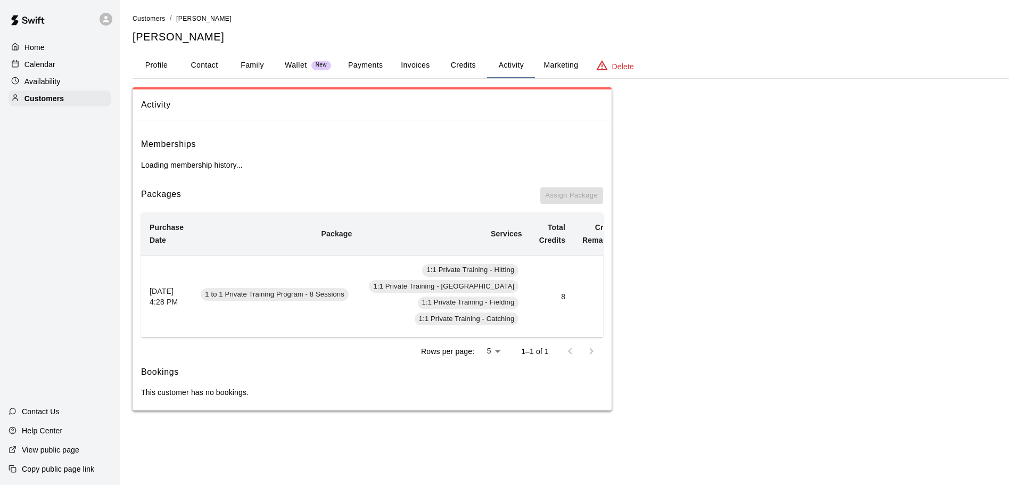
click at [466, 69] on button "Credits" at bounding box center [463, 66] width 48 height 26
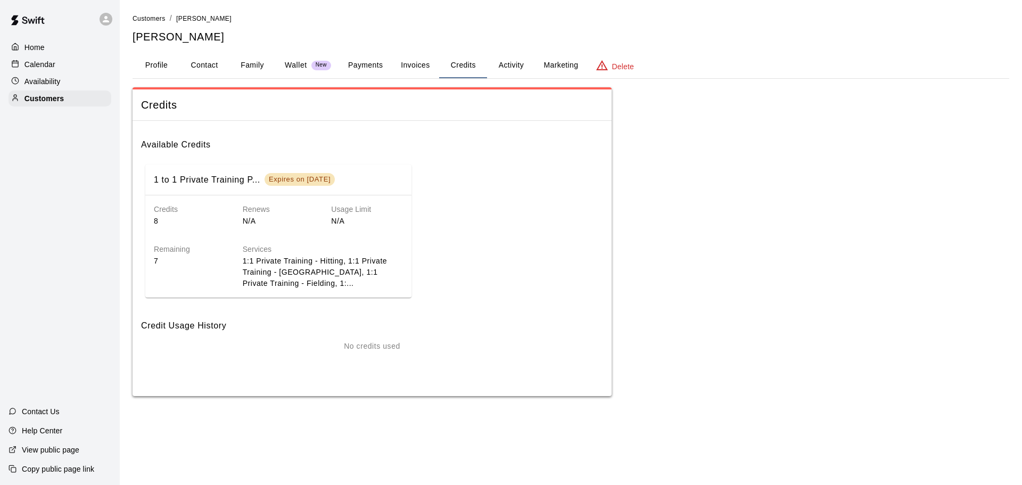
click at [166, 71] on button "Profile" at bounding box center [157, 66] width 48 height 26
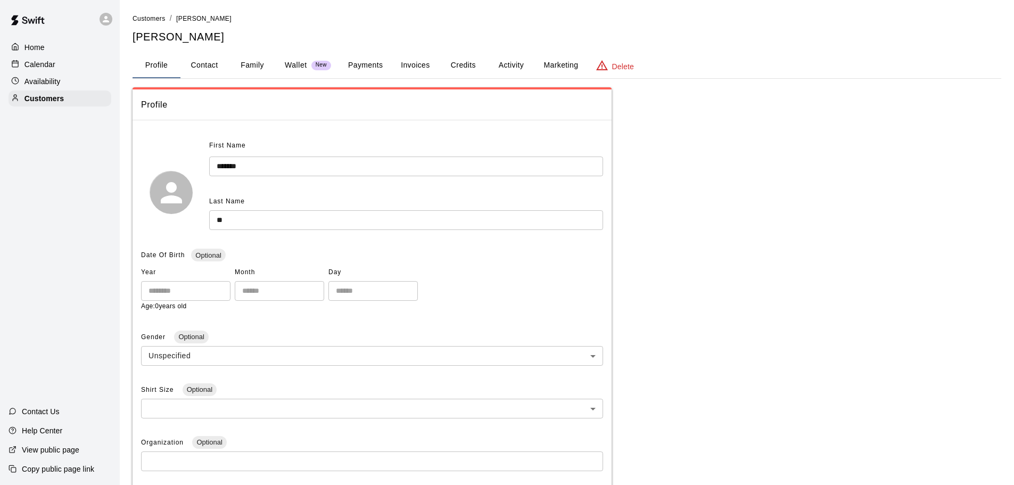
click at [209, 63] on button "Contact" at bounding box center [204, 66] width 48 height 26
select select "**"
